Goal: Task Accomplishment & Management: Use online tool/utility

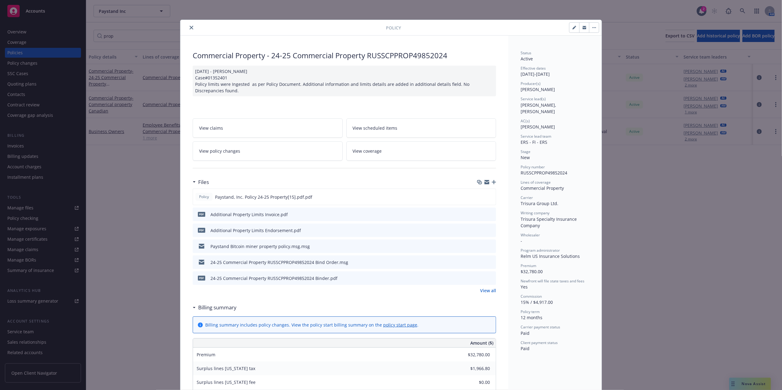
click at [190, 26] on icon "close" at bounding box center [192, 28] width 4 height 4
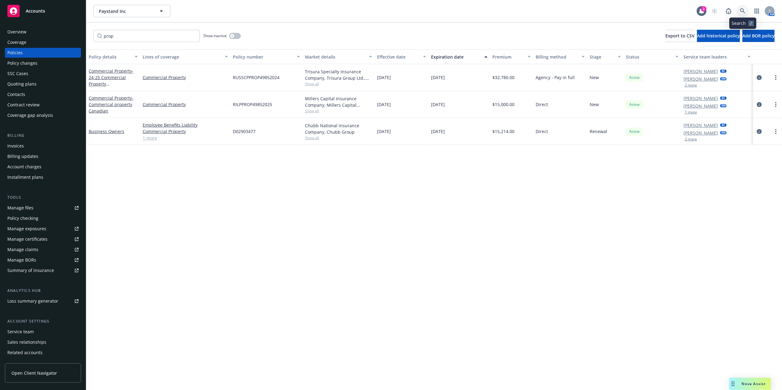
click at [741, 10] on icon at bounding box center [743, 11] width 6 height 6
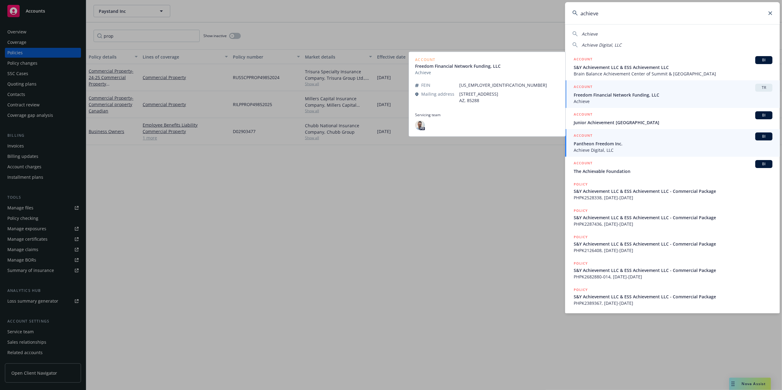
type input "achieve"
click at [629, 149] on span "Achieve Digital, LLC" at bounding box center [673, 150] width 199 height 6
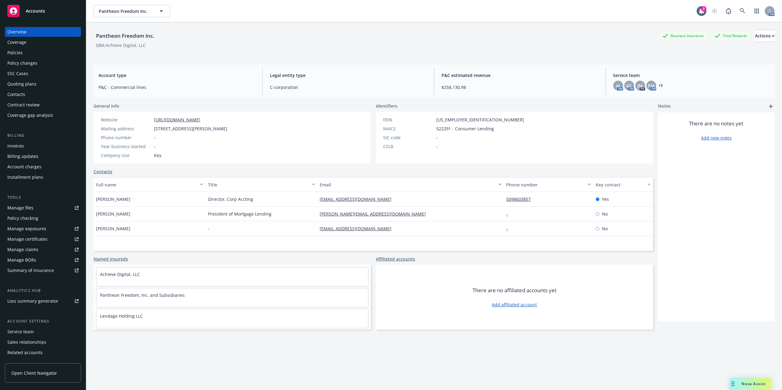
click at [39, 52] on div "Policies" at bounding box center [42, 53] width 71 height 10
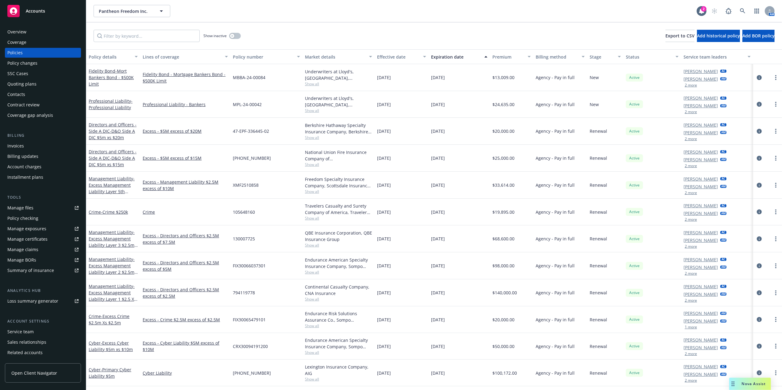
click at [34, 239] on div "Manage certificates" at bounding box center [27, 239] width 40 height 10
click at [31, 54] on div "Policies" at bounding box center [42, 53] width 71 height 10
click at [94, 54] on div "Policy details" at bounding box center [110, 57] width 42 height 6
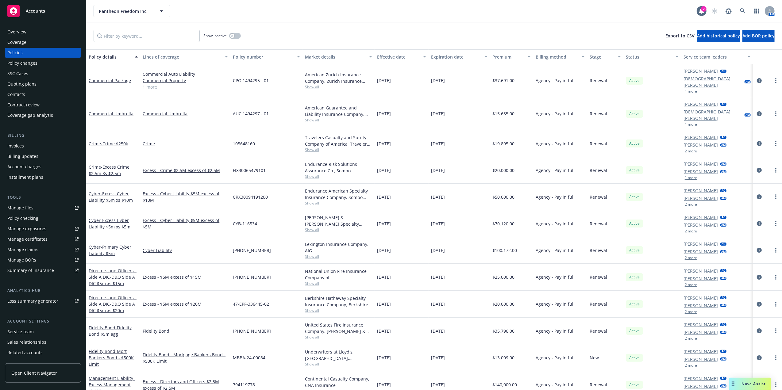
click at [706, 56] on div "Service team leaders" at bounding box center [714, 57] width 60 height 6
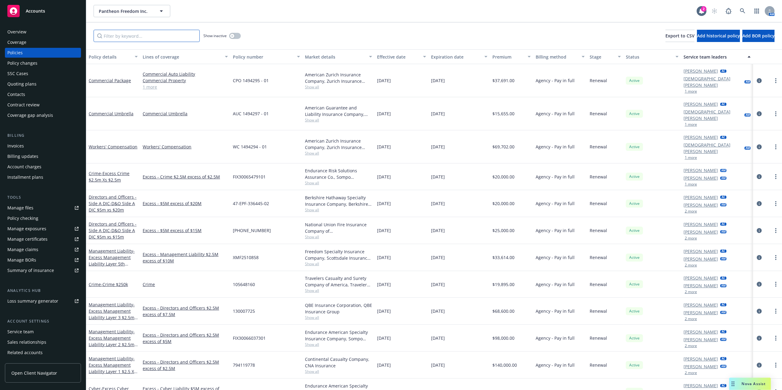
click at [146, 39] on input "Filter by keyword..." at bounding box center [147, 36] width 106 height 12
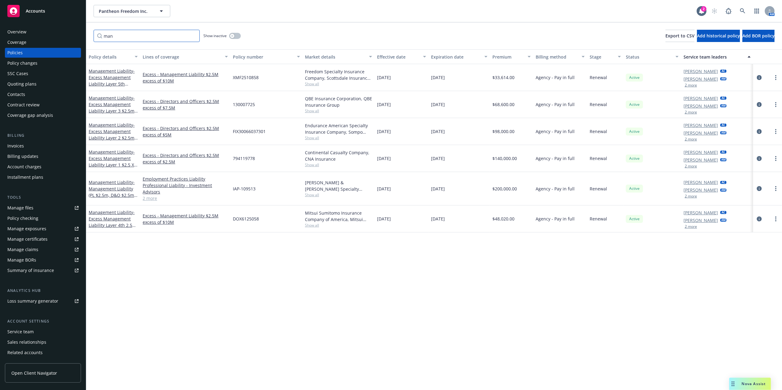
type input "man"
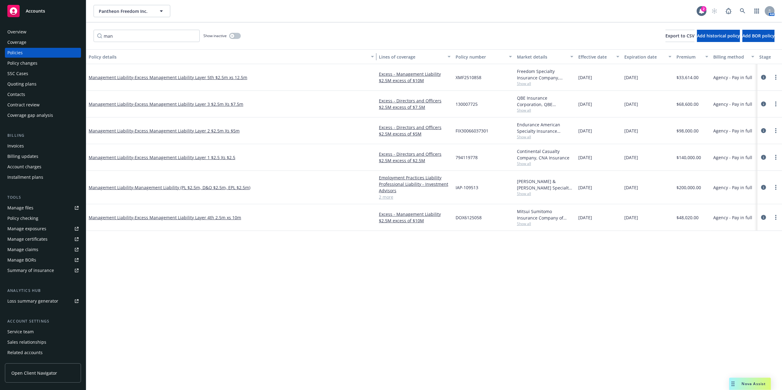
drag, startPoint x: 139, startPoint y: 56, endPoint x: 221, endPoint y: 51, distance: 82.1
click at [383, 56] on div "Policy details Lines of coverage Policy number Market details Effective date Ex…" at bounding box center [504, 56] width 837 height 15
click at [110, 54] on div "Policy details" at bounding box center [228, 57] width 278 height 6
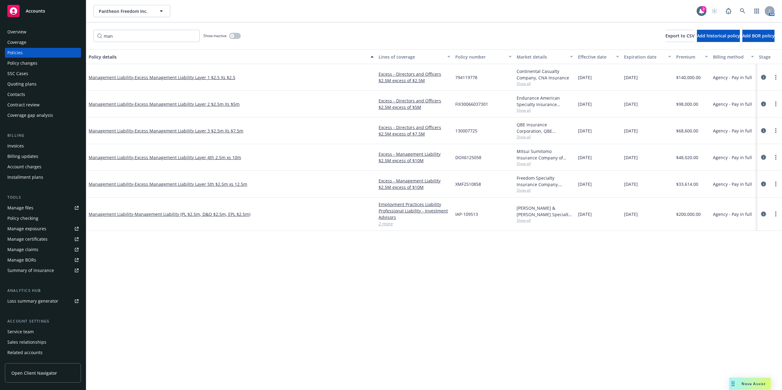
click at [470, 216] on span "IAP-109513" at bounding box center [466, 214] width 23 height 6
click at [387, 225] on link "2 more" at bounding box center [415, 224] width 72 height 6
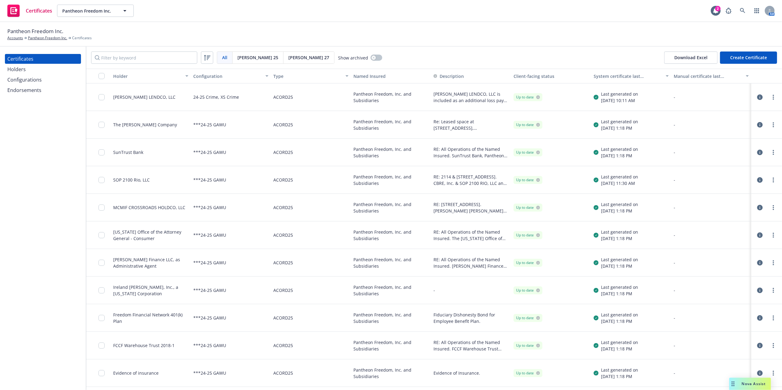
click at [25, 80] on div "Configurations" at bounding box center [24, 80] width 34 height 10
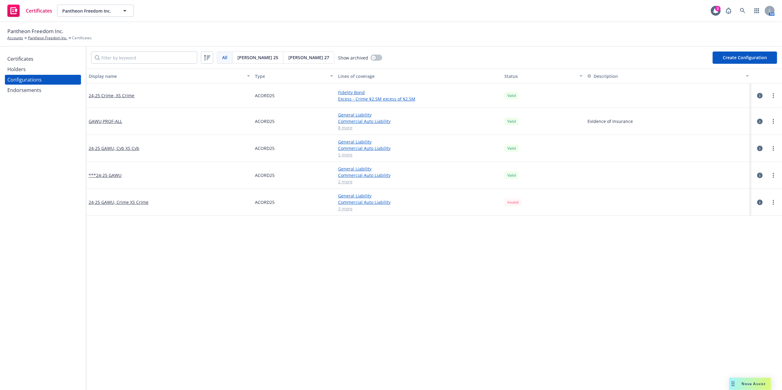
click at [749, 59] on button "Create Configuration" at bounding box center [745, 58] width 64 height 12
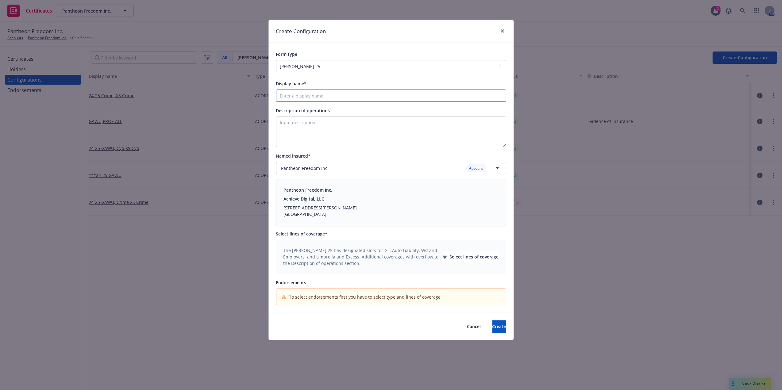
click at [292, 96] on input "Display name*" at bounding box center [391, 96] width 230 height 12
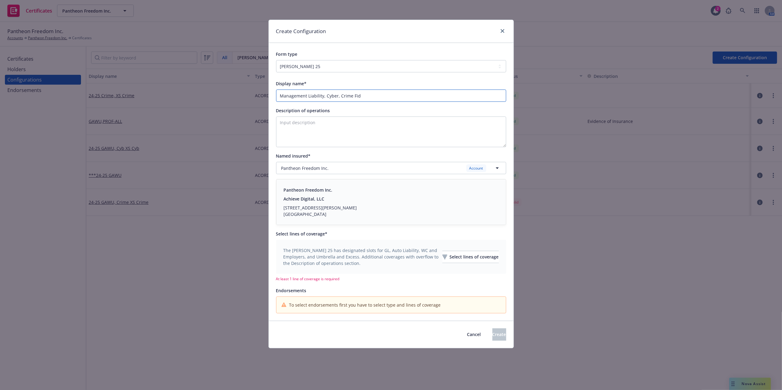
click at [382, 96] on input "Management Liability, Cyber, Crime Fid" at bounding box center [391, 96] width 230 height 12
click at [443, 256] on div "Select lines of coverage" at bounding box center [471, 257] width 56 height 12
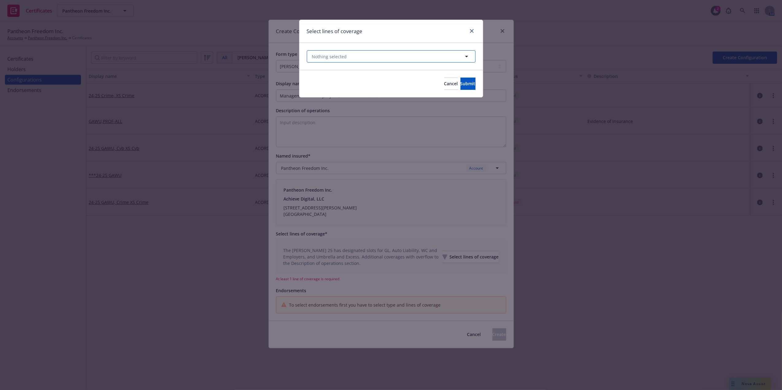
click at [353, 59] on button "Nothing selected" at bounding box center [391, 56] width 169 height 12
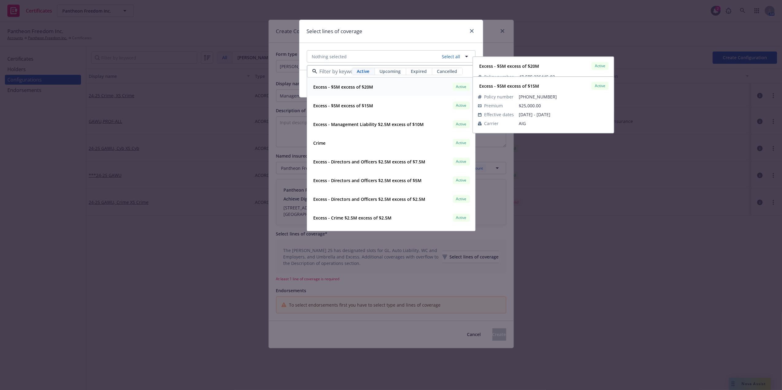
click at [348, 90] on strong "Excess - $5M excess of $20M" at bounding box center [344, 87] width 60 height 6
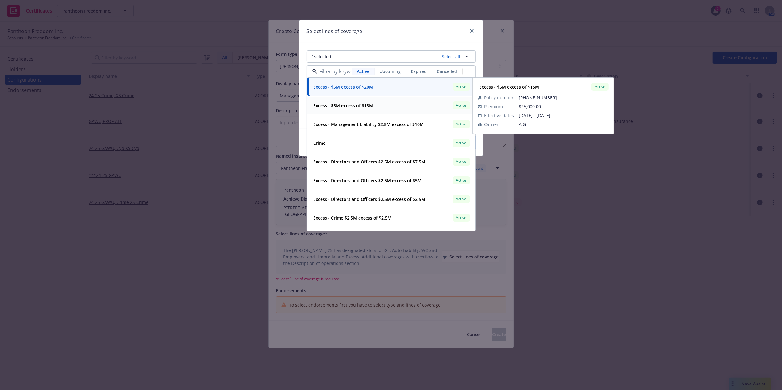
click at [341, 103] on strong "Excess - $5M excess of $15M" at bounding box center [344, 106] width 60 height 6
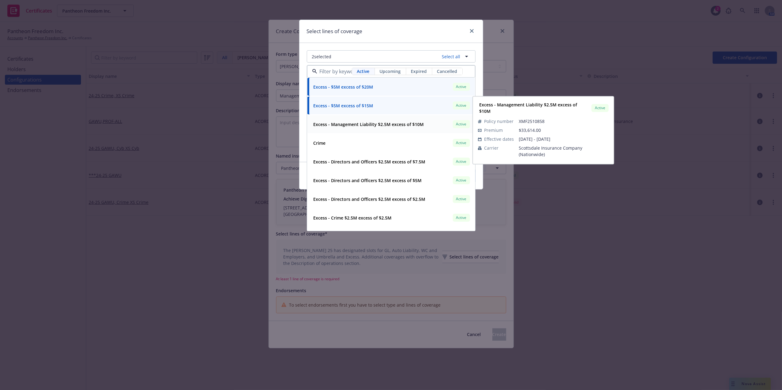
click at [338, 125] on strong "Excess - Management Liability $2.5M excess of $10M" at bounding box center [369, 125] width 110 height 6
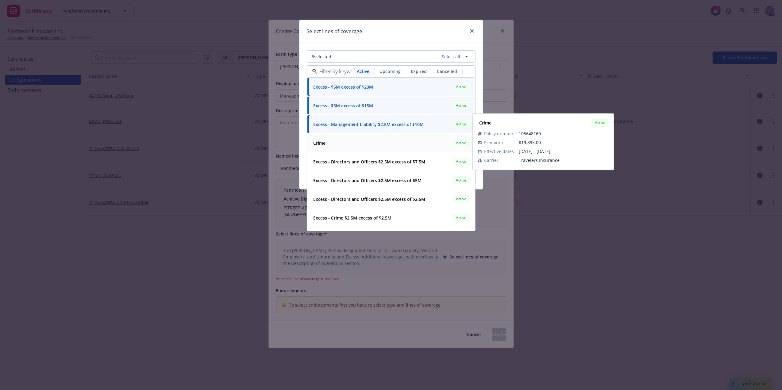
click at [328, 141] on div "Crime Active" at bounding box center [391, 143] width 160 height 10
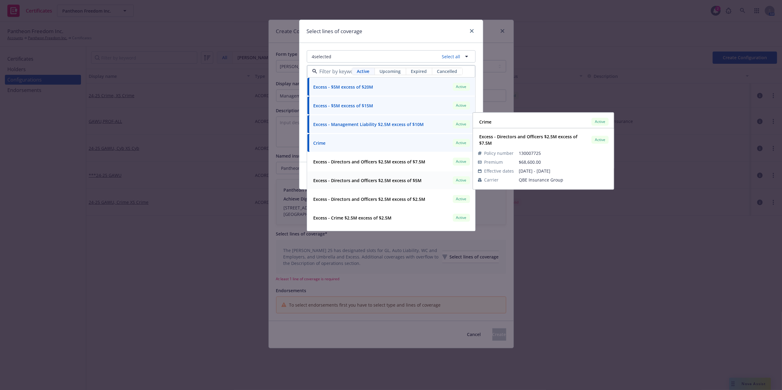
click at [341, 163] on strong "Excess - Directors and Officers $2.5M excess of $7.5M" at bounding box center [370, 162] width 112 height 6
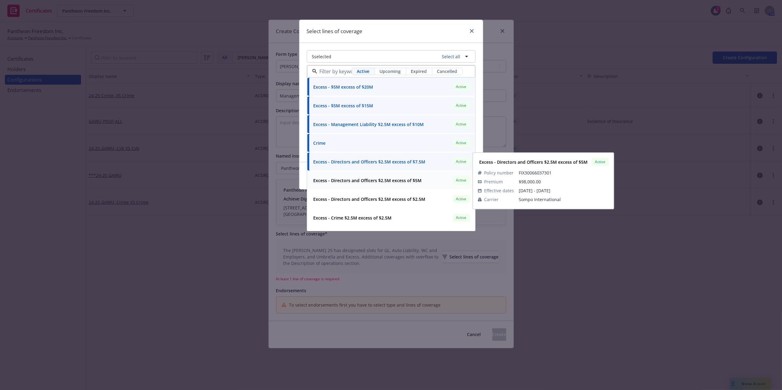
click at [334, 183] on strong "Excess - Directors and Officers $2.5M excess of $5M" at bounding box center [368, 181] width 108 height 6
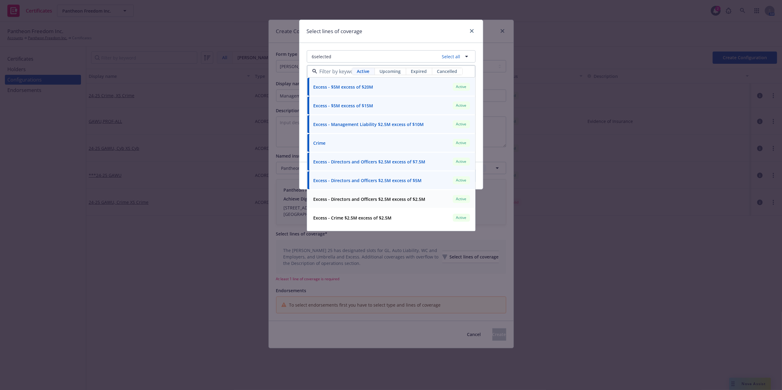
drag, startPoint x: 332, startPoint y: 196, endPoint x: 331, endPoint y: 202, distance: 5.7
click at [332, 198] on div "Excess - Directors and Officers $2.5M excess of $2.5M" at bounding box center [369, 199] width 116 height 9
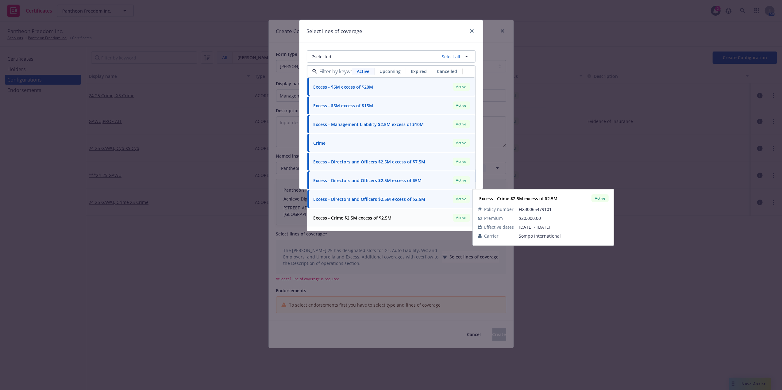
click at [330, 216] on strong "Excess - Crime $2.5M excess of $2.5M" at bounding box center [353, 218] width 78 height 6
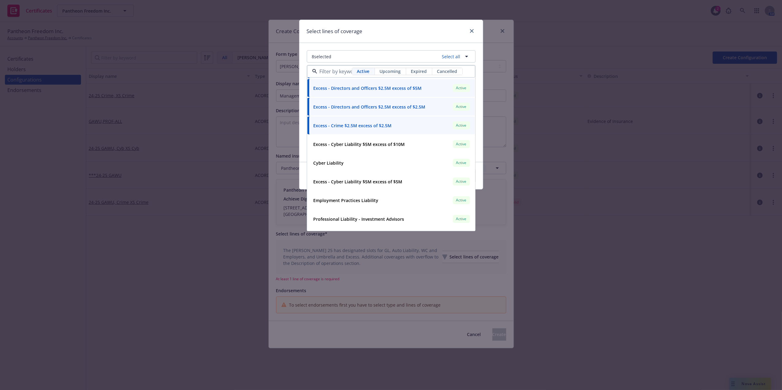
scroll to position [96, 0]
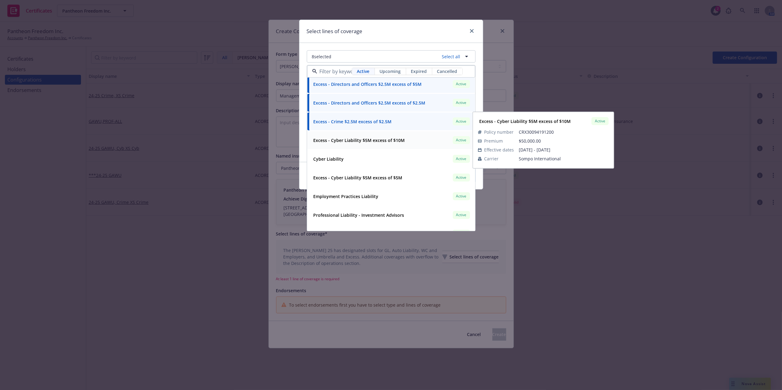
click at [342, 143] on strong "Excess - Cyber Liability $5M excess of $10M" at bounding box center [359, 140] width 91 height 6
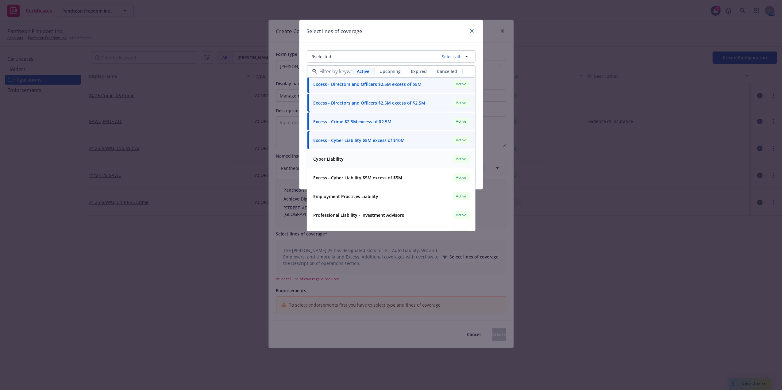
click at [324, 160] on strong "Cyber Liability" at bounding box center [329, 159] width 30 height 6
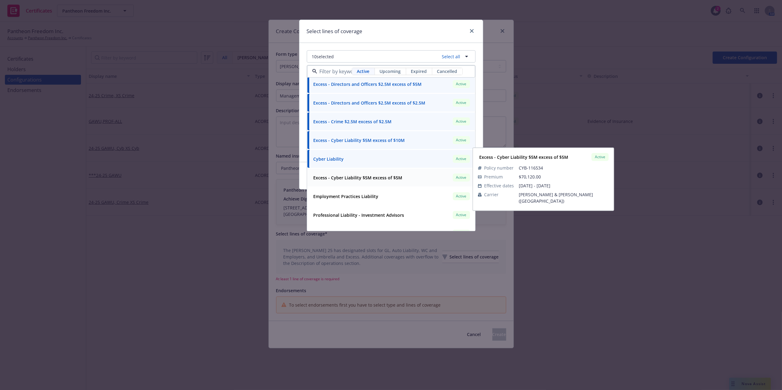
click at [318, 181] on span "Excess - Cyber Liability $5M excess of $5M" at bounding box center [358, 178] width 89 height 6
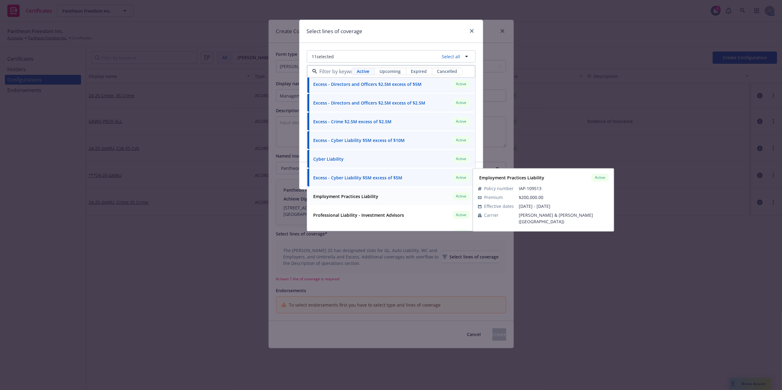
click at [321, 198] on strong "Employment Practices Liability" at bounding box center [346, 197] width 65 height 6
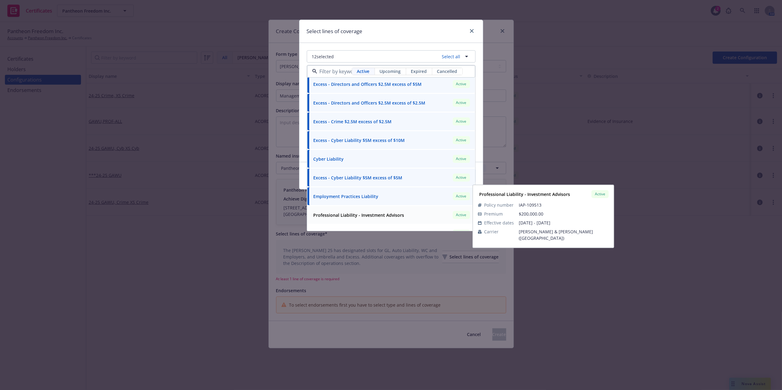
drag, startPoint x: 326, startPoint y: 220, endPoint x: 435, endPoint y: 175, distance: 117.8
click at [327, 220] on div "Professional Liability - Investment Advisors" at bounding box center [358, 215] width 95 height 9
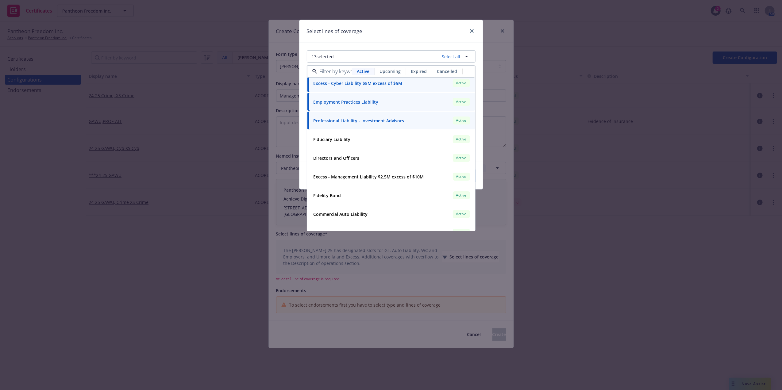
scroll to position [203, 0]
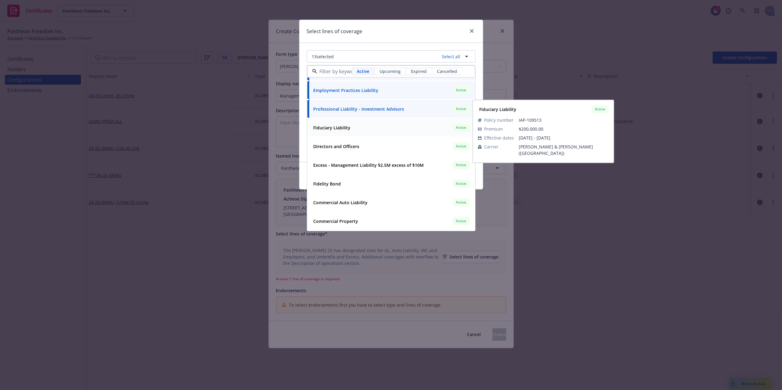
click at [347, 130] on strong "Fiduciary Liability" at bounding box center [332, 128] width 37 height 6
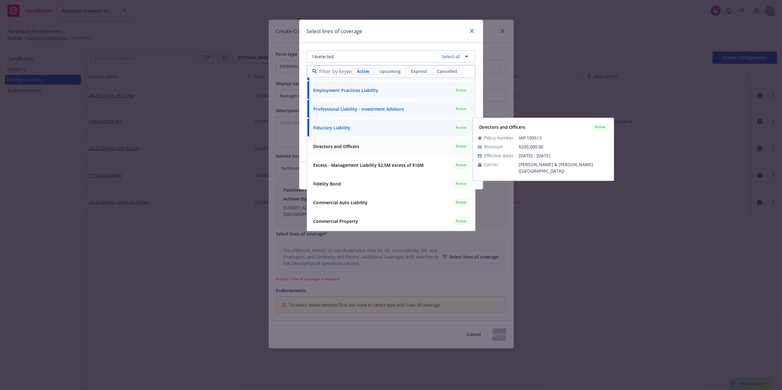
click at [325, 148] on strong "Directors and Officers" at bounding box center [337, 147] width 46 height 6
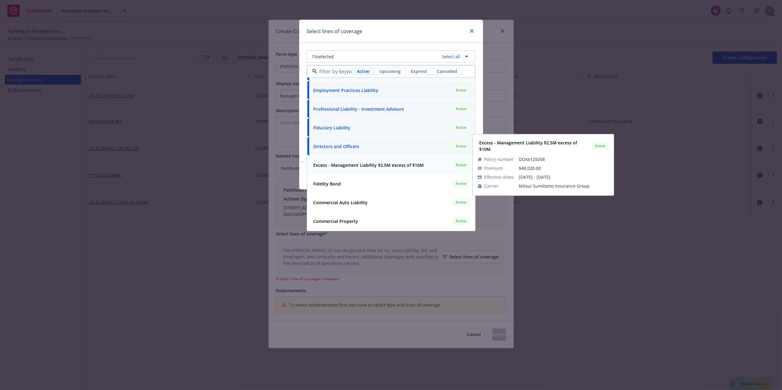
click at [323, 160] on div "Excess - Management Liability $2.5M excess of $10M Active Policy number DOX6125…" at bounding box center [392, 165] width 168 height 18
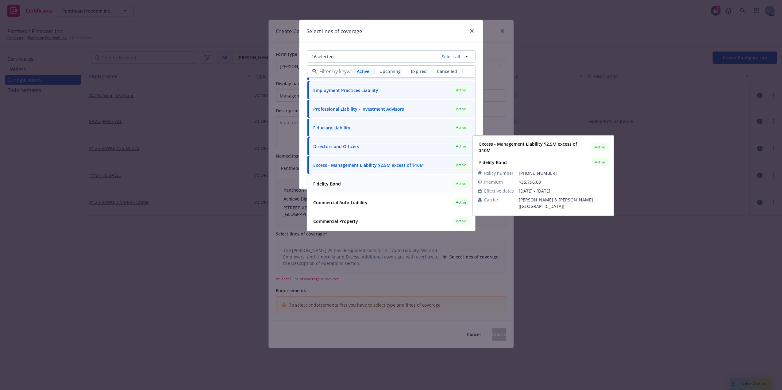
click at [320, 184] on strong "Fidelity Bond" at bounding box center [328, 184] width 28 height 6
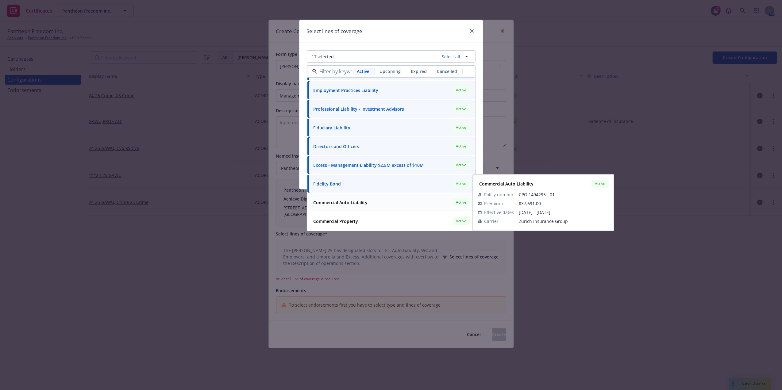
click at [320, 206] on span "Commercial Auto Liability" at bounding box center [341, 202] width 54 height 6
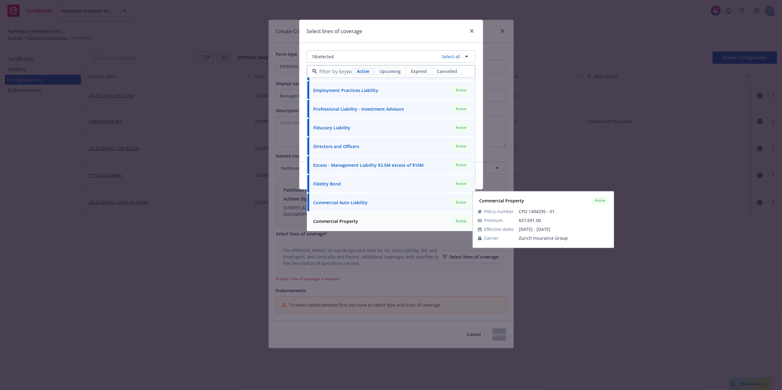
click at [323, 225] on div "Commercial Property" at bounding box center [335, 221] width 48 height 9
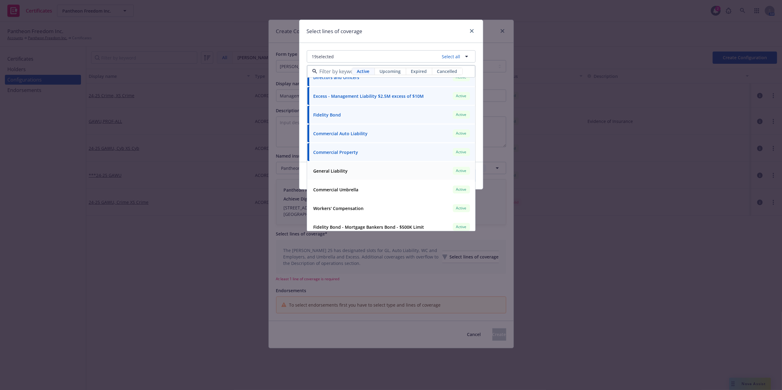
scroll to position [270, 0]
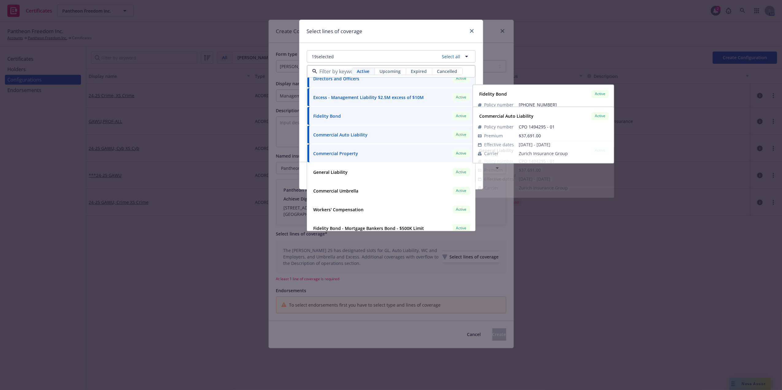
click at [344, 133] on strong "Commercial Auto Liability" at bounding box center [341, 135] width 54 height 6
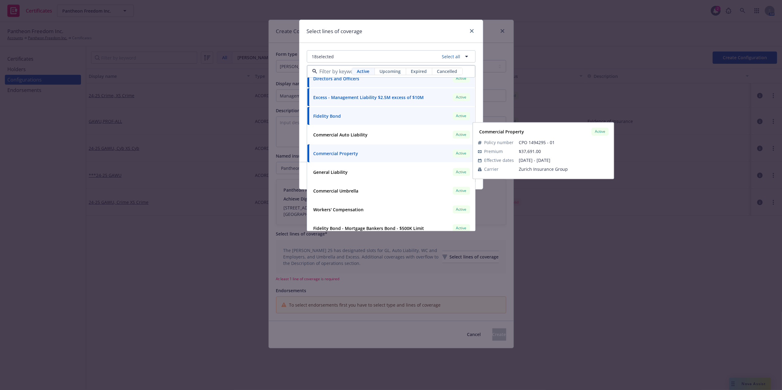
click at [333, 157] on div "Commercial Property" at bounding box center [335, 153] width 48 height 9
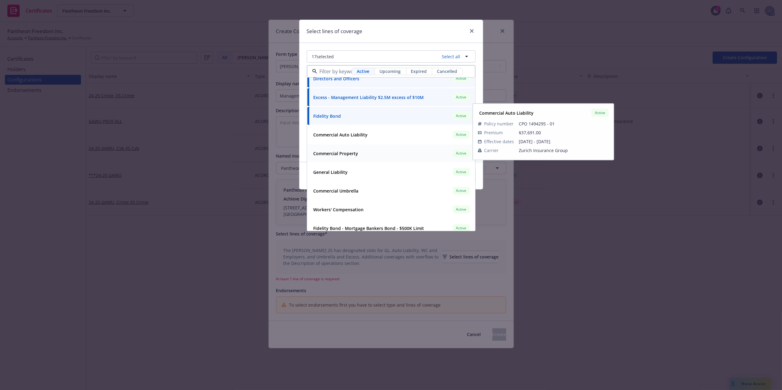
click at [324, 173] on strong "General Liability" at bounding box center [331, 172] width 34 height 6
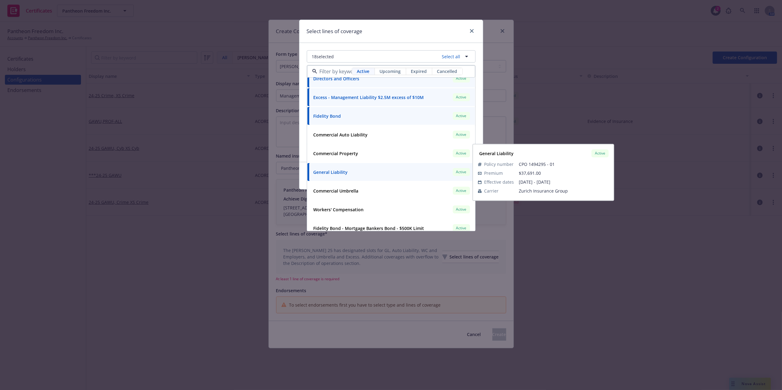
click at [339, 175] on strong "General Liability" at bounding box center [331, 172] width 34 height 6
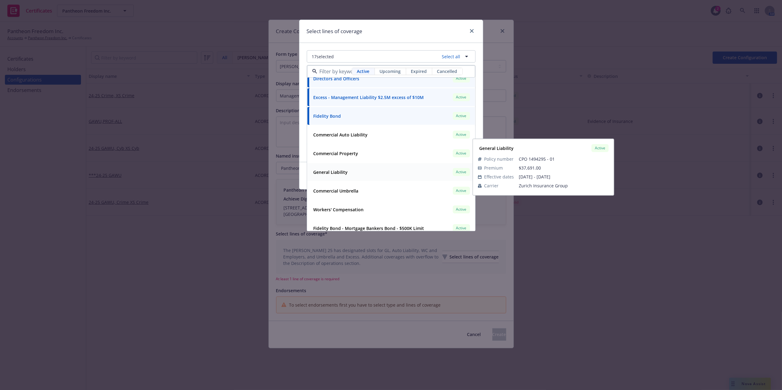
scroll to position [296, 0]
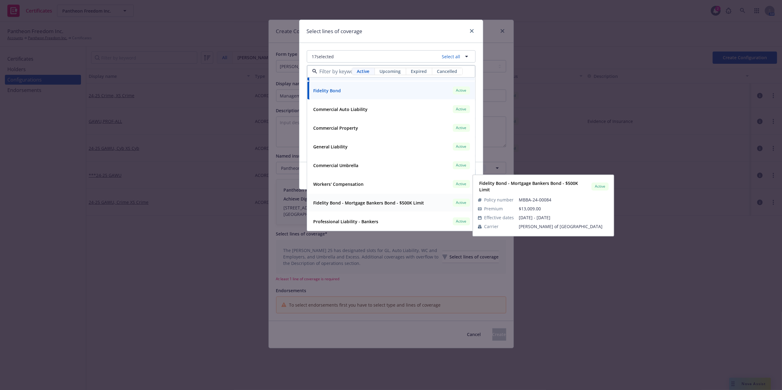
click at [360, 207] on div "Fidelity Bond - Mortgage Bankers Bond - $500K Limit" at bounding box center [368, 203] width 114 height 9
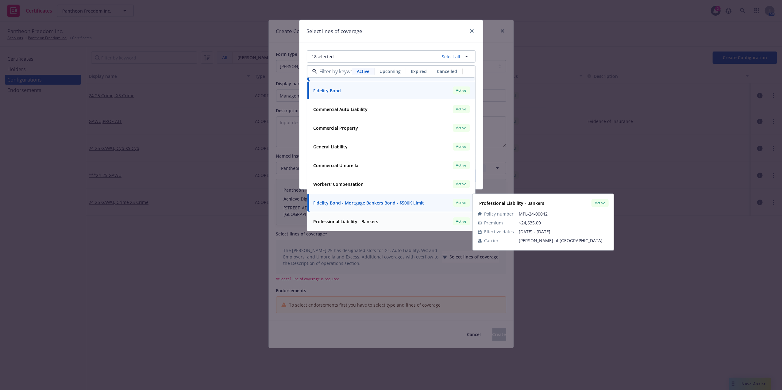
click at [353, 219] on strong "Professional Liability - Bankers" at bounding box center [346, 222] width 65 height 6
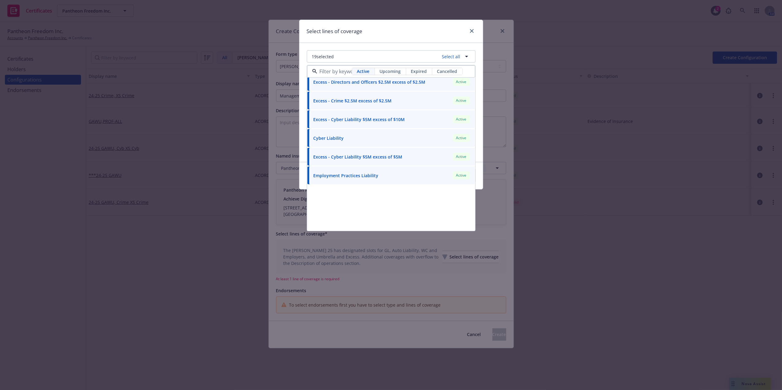
scroll to position [0, 0]
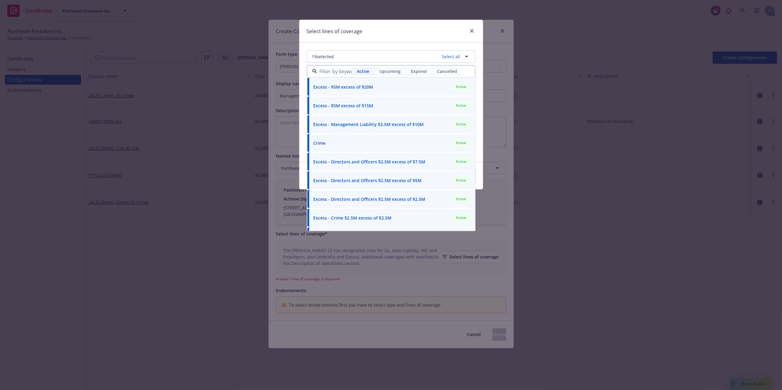
click at [398, 30] on div "Select lines of coverage" at bounding box center [392, 31] width 184 height 23
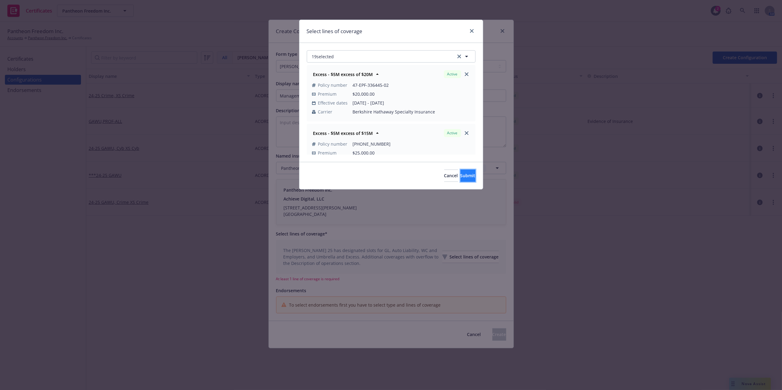
click at [465, 177] on button "Submit" at bounding box center [468, 176] width 15 height 12
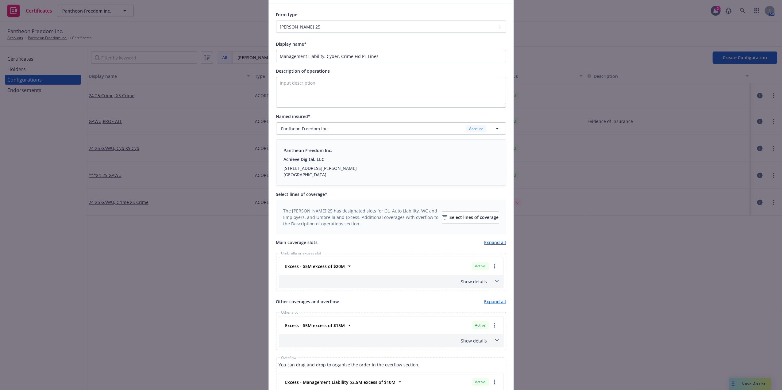
scroll to position [47, 0]
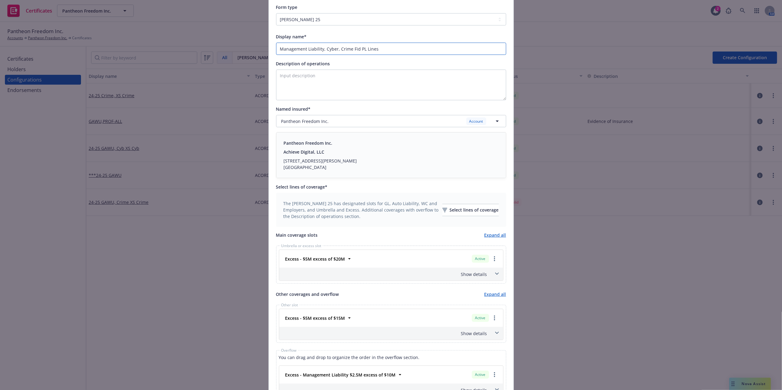
click at [277, 50] on input "Management Liability, Cyber, Crime Fid PL Lines" at bounding box center [391, 49] width 230 height 12
type input "25-26 Management Liability, Cyber, Crime Fid PL Lines"
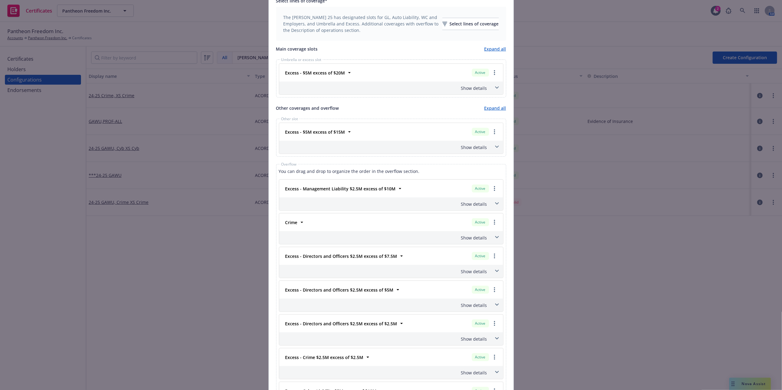
scroll to position [234, 0]
click at [494, 69] on icon "more" at bounding box center [494, 71] width 1 height 5
click at [471, 97] on link "Move to other slot" at bounding box center [469, 97] width 57 height 12
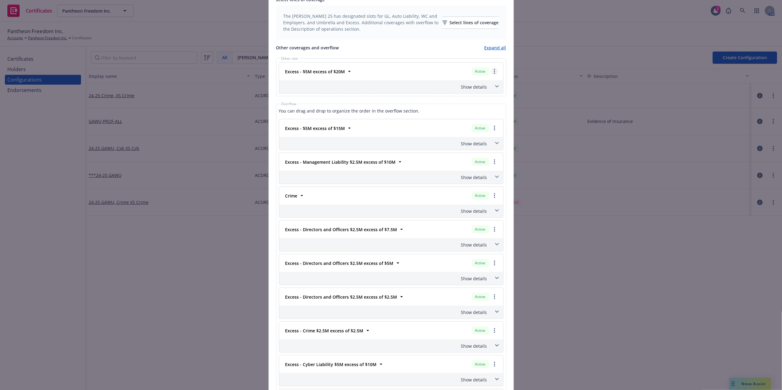
click at [494, 72] on circle "more" at bounding box center [494, 71] width 1 height 1
click at [491, 72] on link "more" at bounding box center [494, 71] width 7 height 7
click at [466, 110] on link "Move to overflow" at bounding box center [464, 109] width 66 height 12
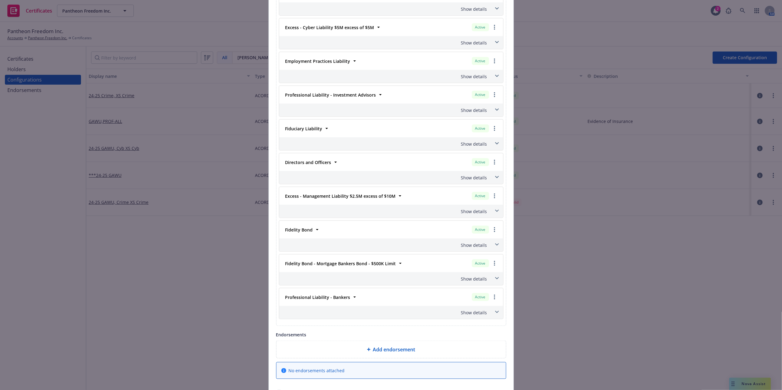
scroll to position [691, 0]
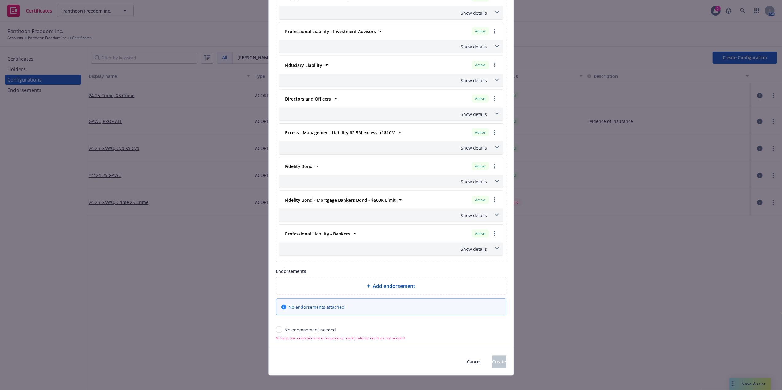
drag, startPoint x: 776, startPoint y: 257, endPoint x: 781, endPoint y: 237, distance: 21.0
click at [781, 237] on div "Create Configuration Form type [PERSON_NAME] 25 [PERSON_NAME] 27 Display name* …" at bounding box center [391, 195] width 782 height 390
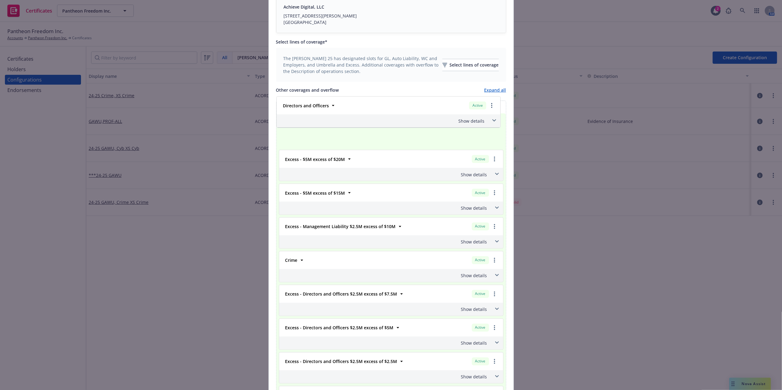
scroll to position [192, 0]
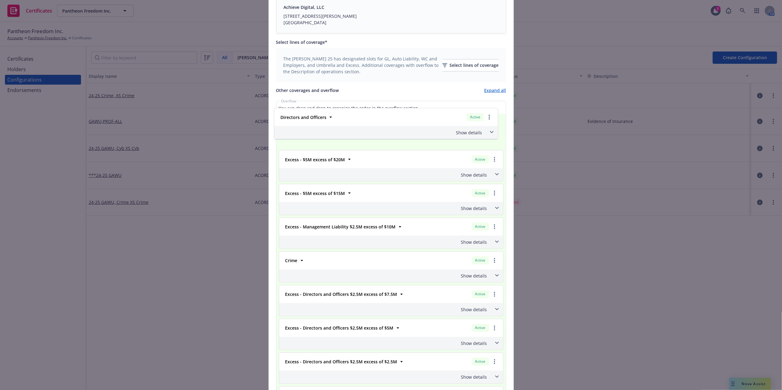
drag, startPoint x: 336, startPoint y: 203, endPoint x: 337, endPoint y: 123, distance: 80.1
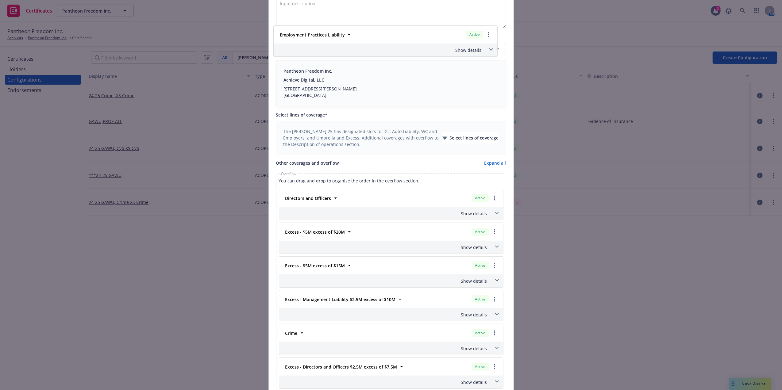
scroll to position [89, 0]
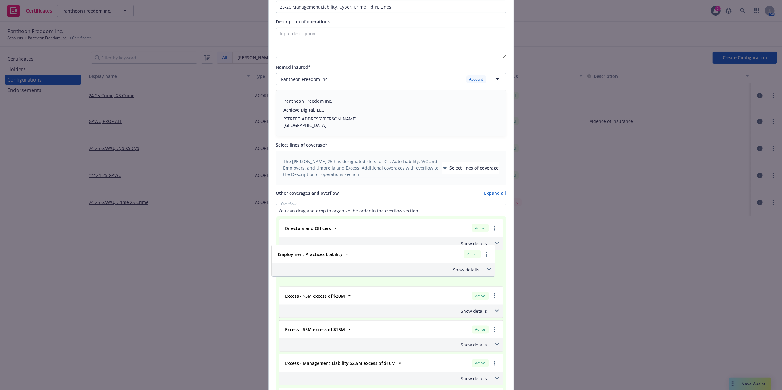
drag, startPoint x: 338, startPoint y: 271, endPoint x: 344, endPoint y: 269, distance: 6.5
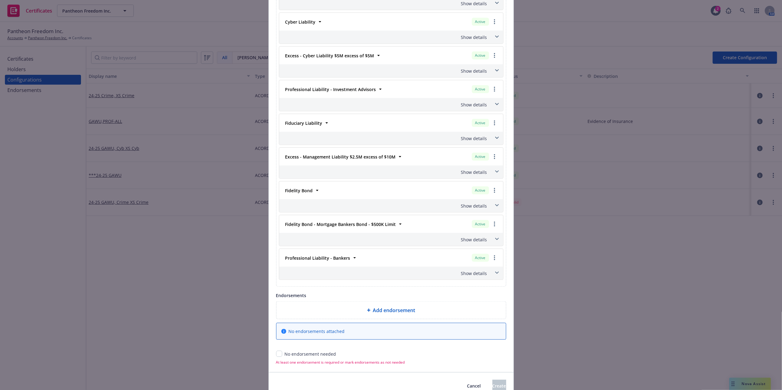
scroll to position [698, 0]
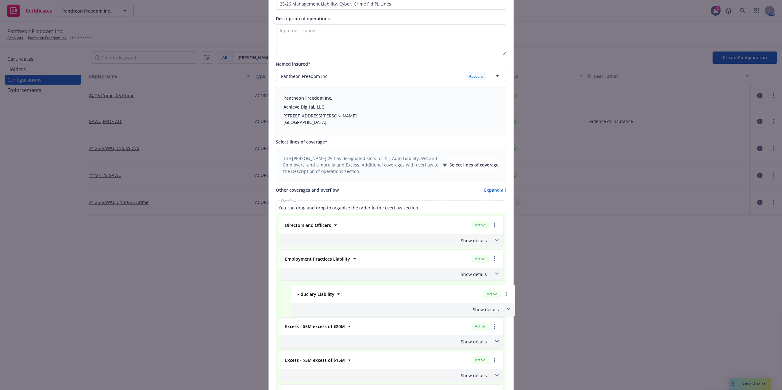
drag, startPoint x: 343, startPoint y: 105, endPoint x: 352, endPoint y: 296, distance: 191.7
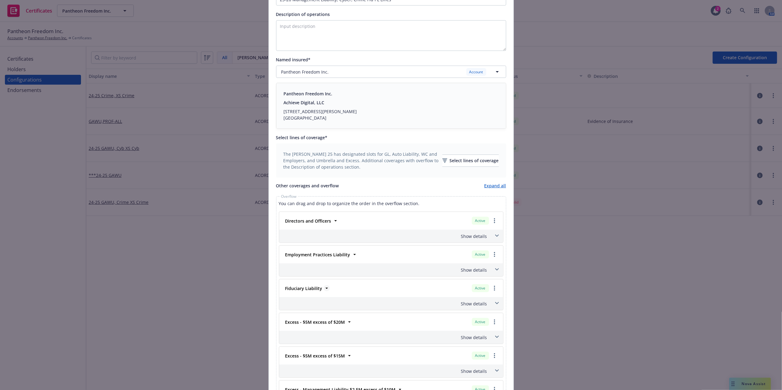
click at [324, 287] on icon at bounding box center [327, 288] width 6 height 6
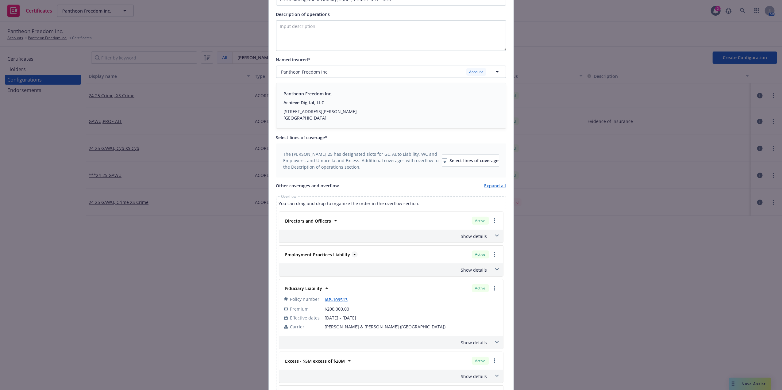
click at [352, 257] on icon at bounding box center [355, 255] width 6 height 6
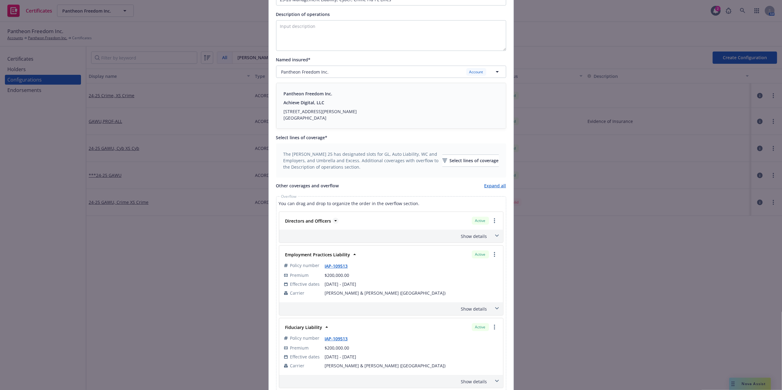
click at [333, 223] on icon at bounding box center [336, 221] width 6 height 6
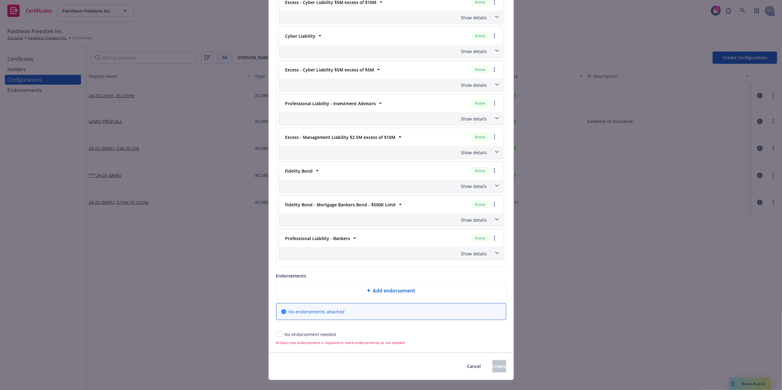
scroll to position [814, 0]
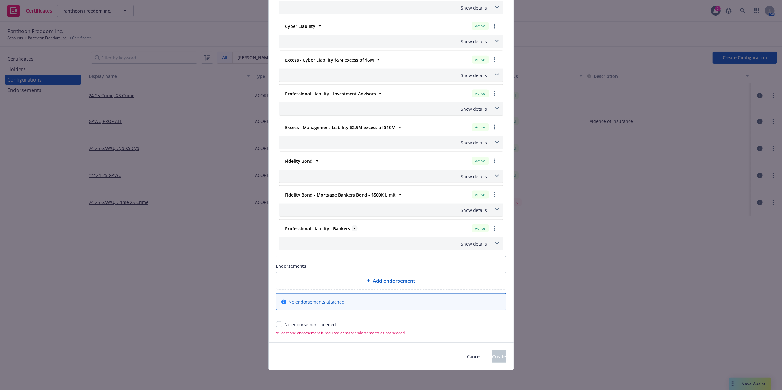
click at [339, 230] on strong "Professional Liability - Bankers" at bounding box center [317, 229] width 65 height 6
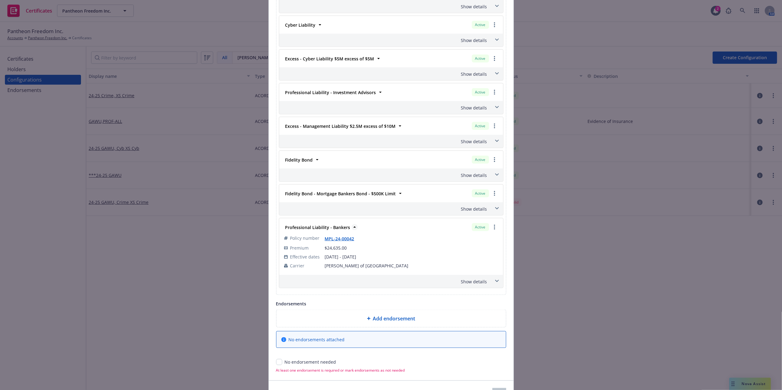
click at [339, 230] on strong "Professional Liability - Bankers" at bounding box center [317, 228] width 65 height 6
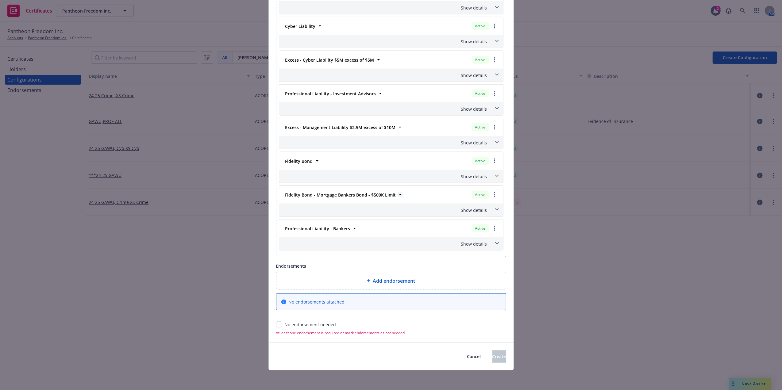
click at [357, 198] on strong "Fidelity Bond - Mortgage Bankers Bond - $500K Limit" at bounding box center [340, 195] width 111 height 6
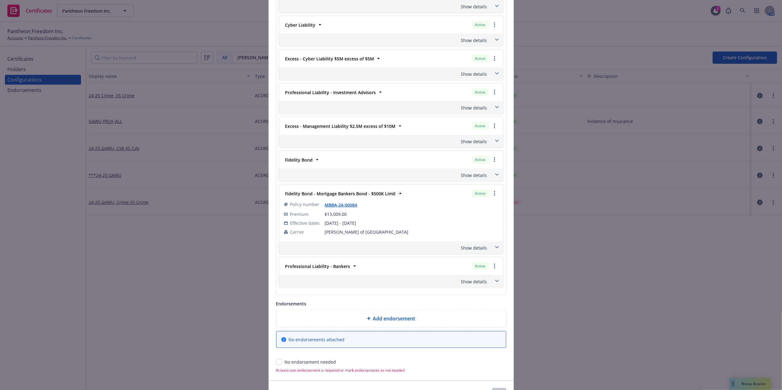
click at [357, 197] on strong "Fidelity Bond - Mortgage Bankers Bond - $500K Limit" at bounding box center [340, 194] width 111 height 6
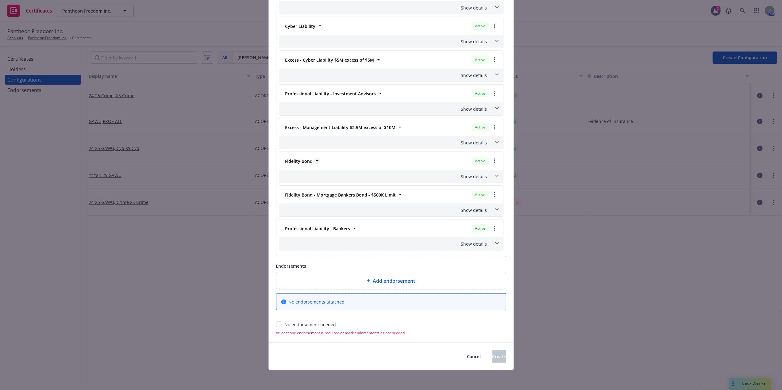
click at [295, 164] on span "Fidelity Bond" at bounding box center [299, 161] width 28 height 6
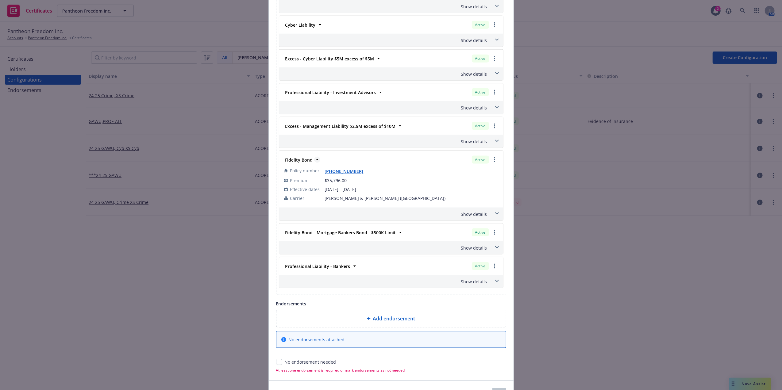
click at [295, 163] on span "Fidelity Bond" at bounding box center [299, 160] width 28 height 6
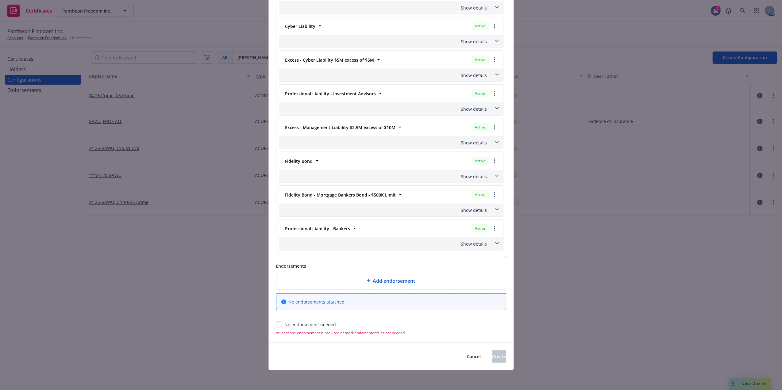
click at [316, 92] on div "Professional Liability - Investment Advisors" at bounding box center [330, 93] width 95 height 9
click at [314, 97] on strong "Professional Liability - Investment Advisors" at bounding box center [330, 94] width 91 height 6
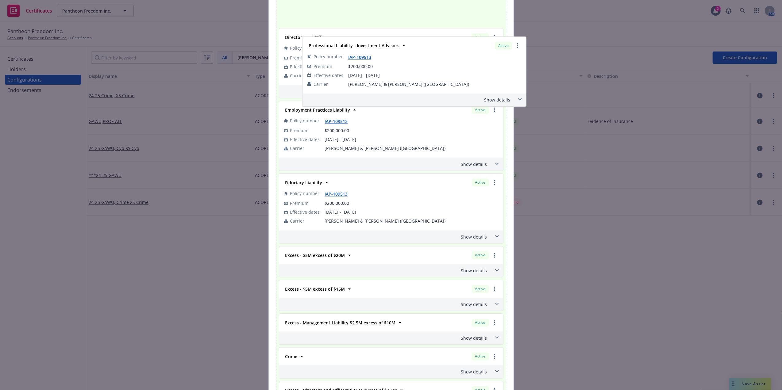
scroll to position [292, 0]
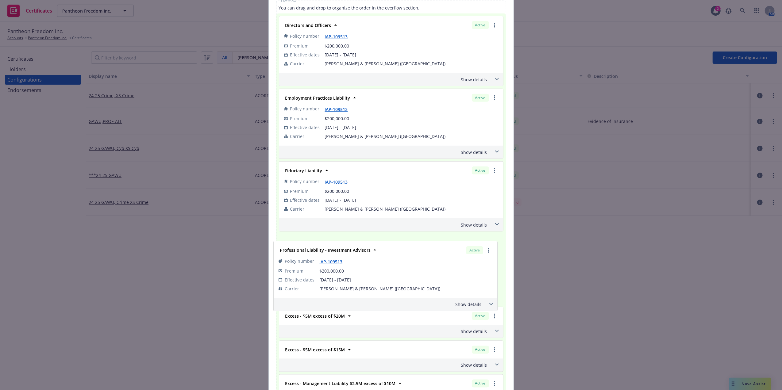
drag, startPoint x: 314, startPoint y: 97, endPoint x: 321, endPoint y: 252, distance: 154.8
click at [321, 252] on div "Directors and Officers Active Policy number IAP-109513 Premium $200,000.00 Effe…" at bounding box center [391, 377] width 225 height 722
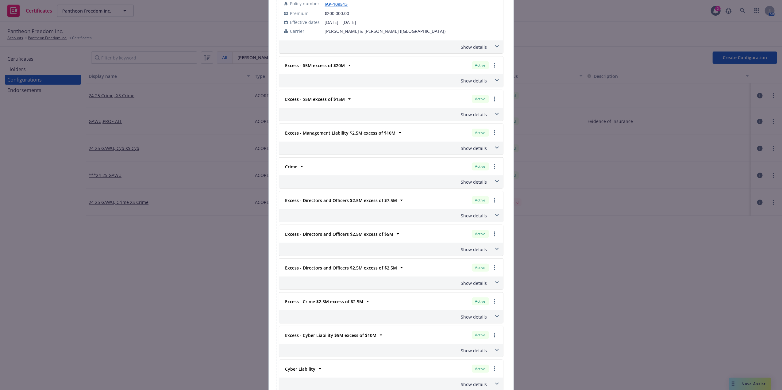
scroll to position [547, 0]
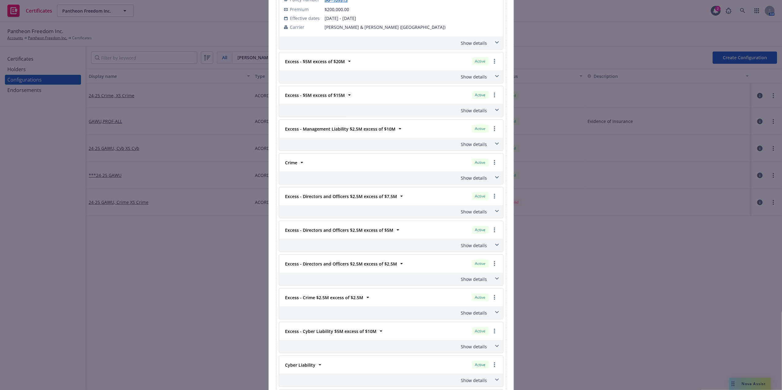
click at [336, 97] on strong "Excess - $5M excess of $15M" at bounding box center [315, 95] width 60 height 6
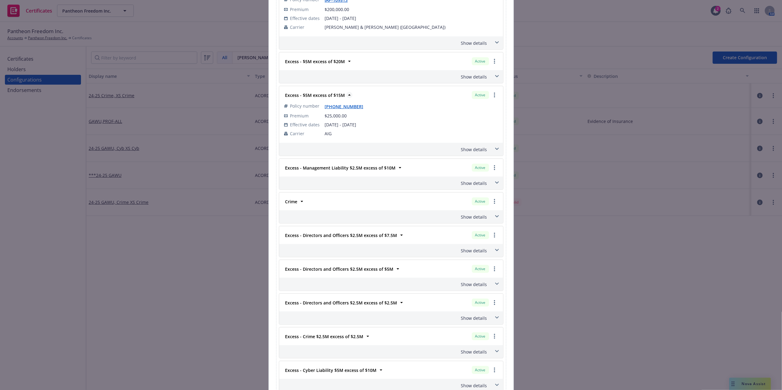
click at [331, 97] on strong "Excess - $5M excess of $15M" at bounding box center [315, 95] width 60 height 6
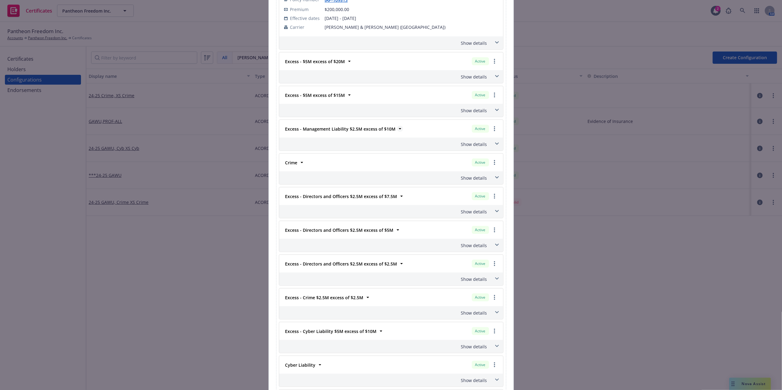
click at [354, 130] on strong "Excess - Management Liability $2.5M excess of $10M" at bounding box center [340, 129] width 110 height 6
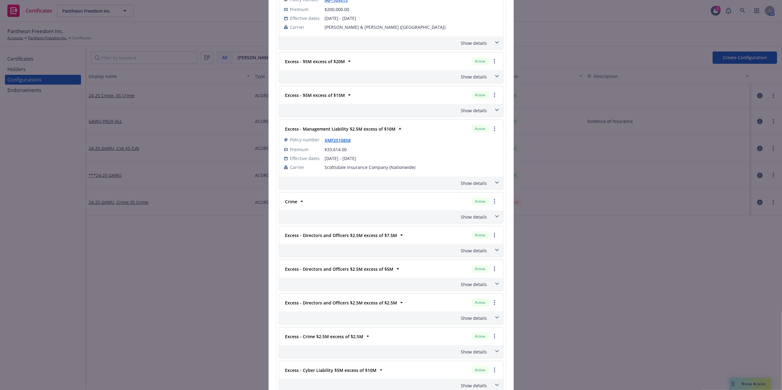
click at [354, 130] on strong "Excess - Management Liability $2.5M excess of $10M" at bounding box center [340, 129] width 110 height 6
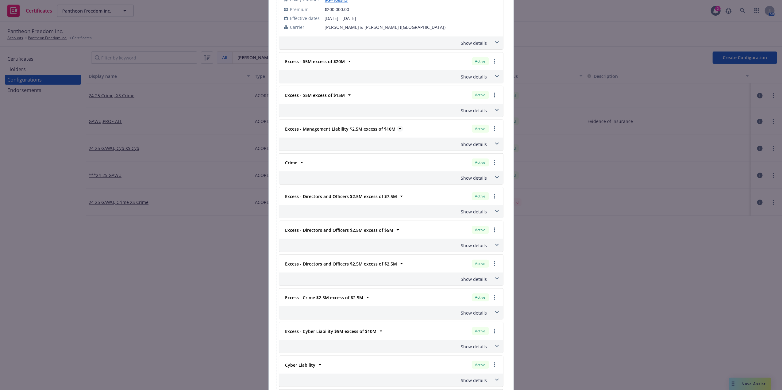
click at [353, 130] on strong "Excess - Management Liability $2.5M excess of $10M" at bounding box center [340, 129] width 110 height 6
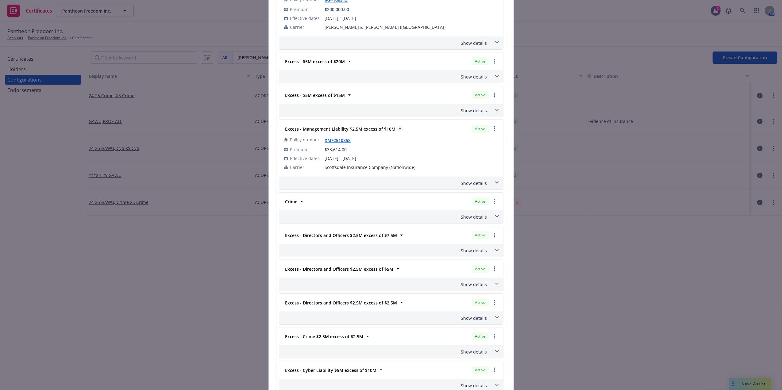
click at [355, 130] on strong "Excess - Management Liability $2.5M excess of $10M" at bounding box center [340, 129] width 110 height 6
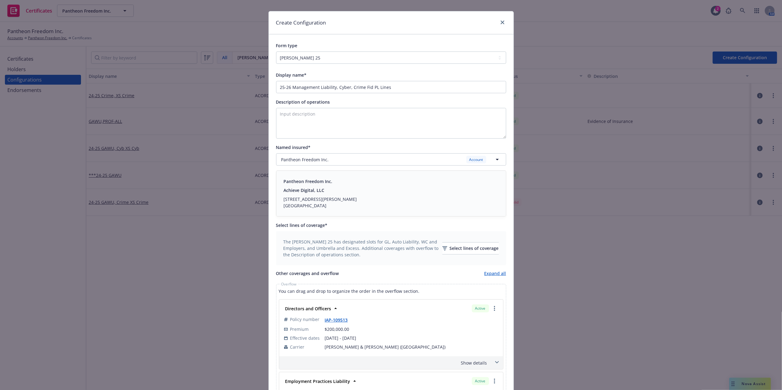
scroll to position [4, 0]
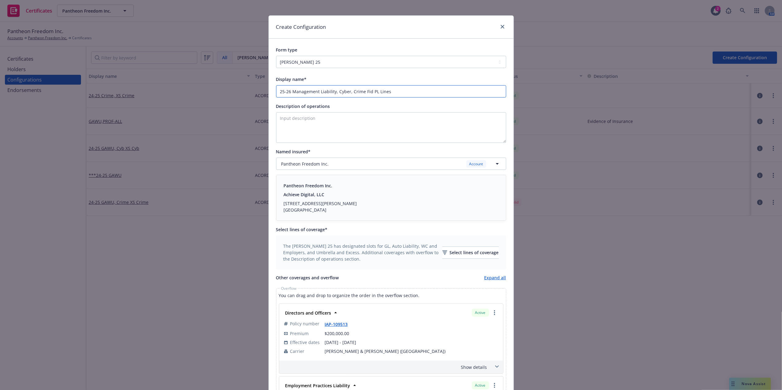
click at [288, 92] on input "25-26 Management Liability, Cyber, Crime Fid PL Lines" at bounding box center [391, 91] width 230 height 12
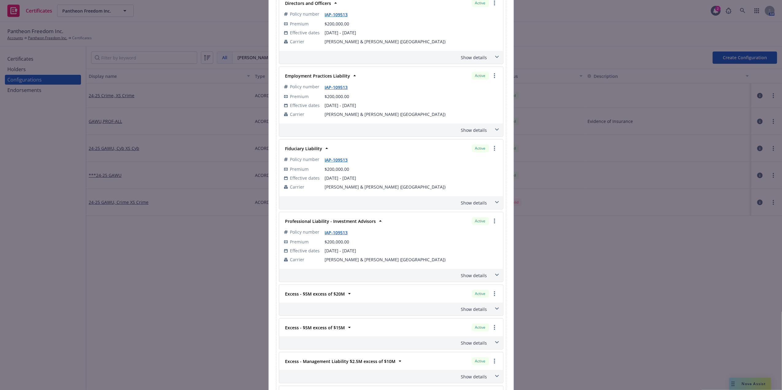
scroll to position [327, 0]
